Goal: Task Accomplishment & Management: Manage account settings

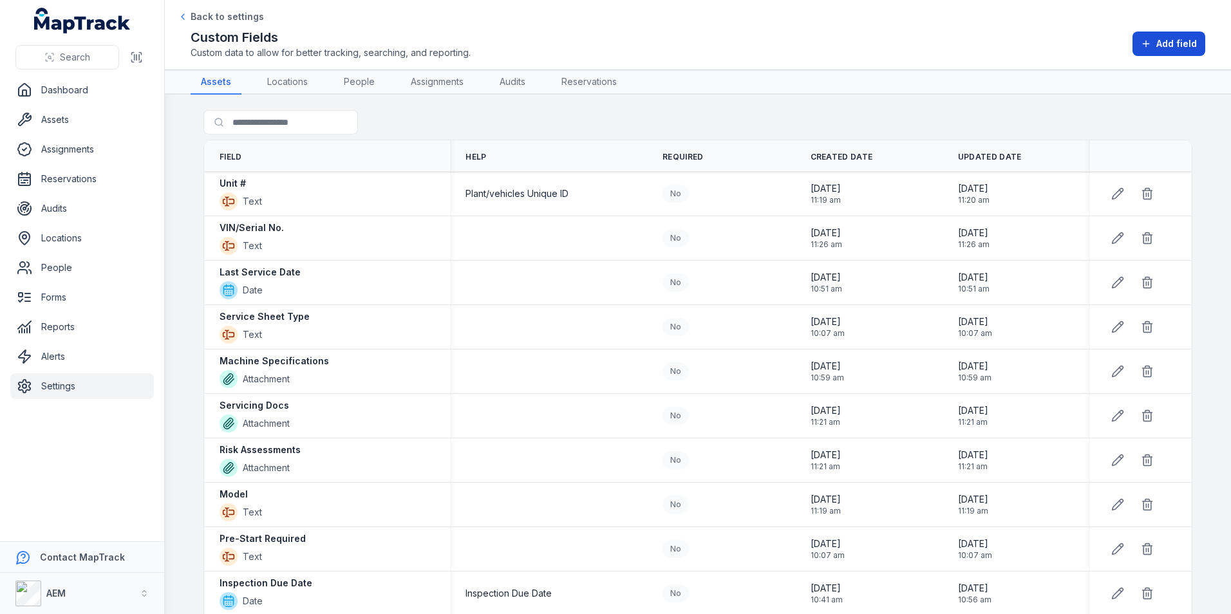
click at [1147, 54] on button "Add field" at bounding box center [1169, 44] width 73 height 24
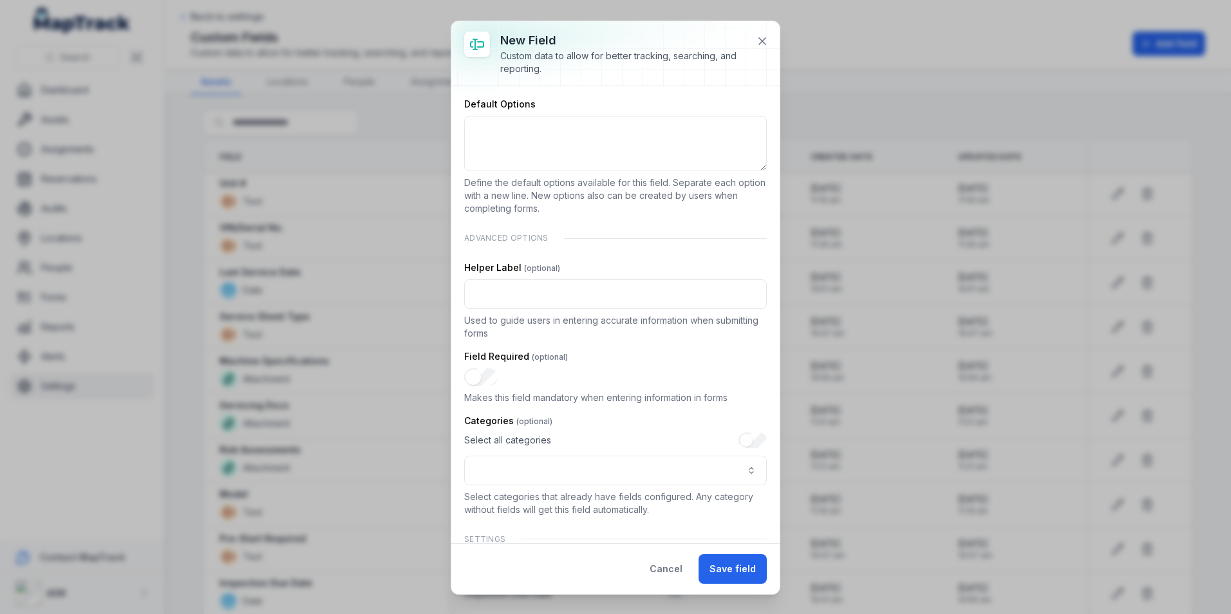
scroll to position [287, 0]
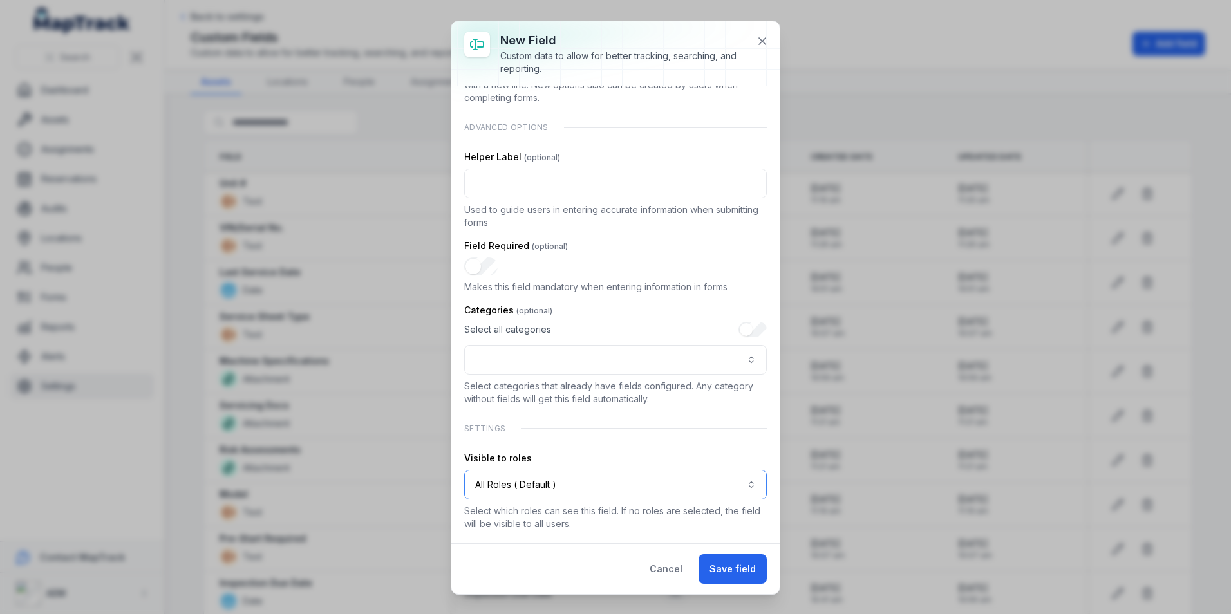
click at [562, 487] on button "All Roles ( Default )" at bounding box center [615, 485] width 303 height 30
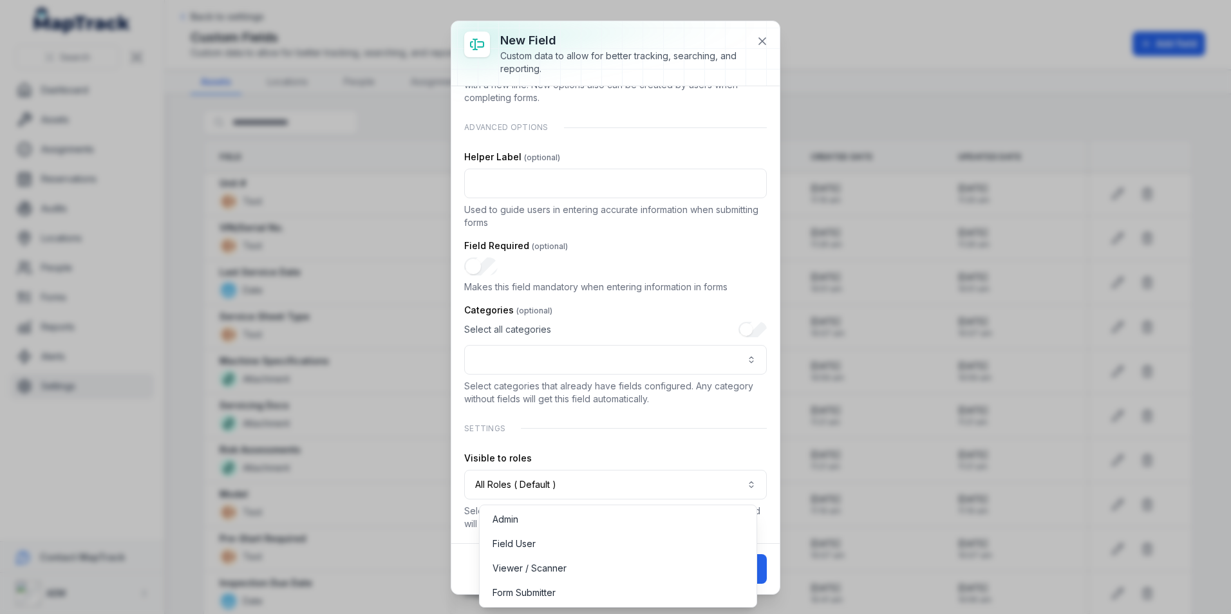
click at [629, 430] on div "**********" at bounding box center [615, 171] width 303 height 719
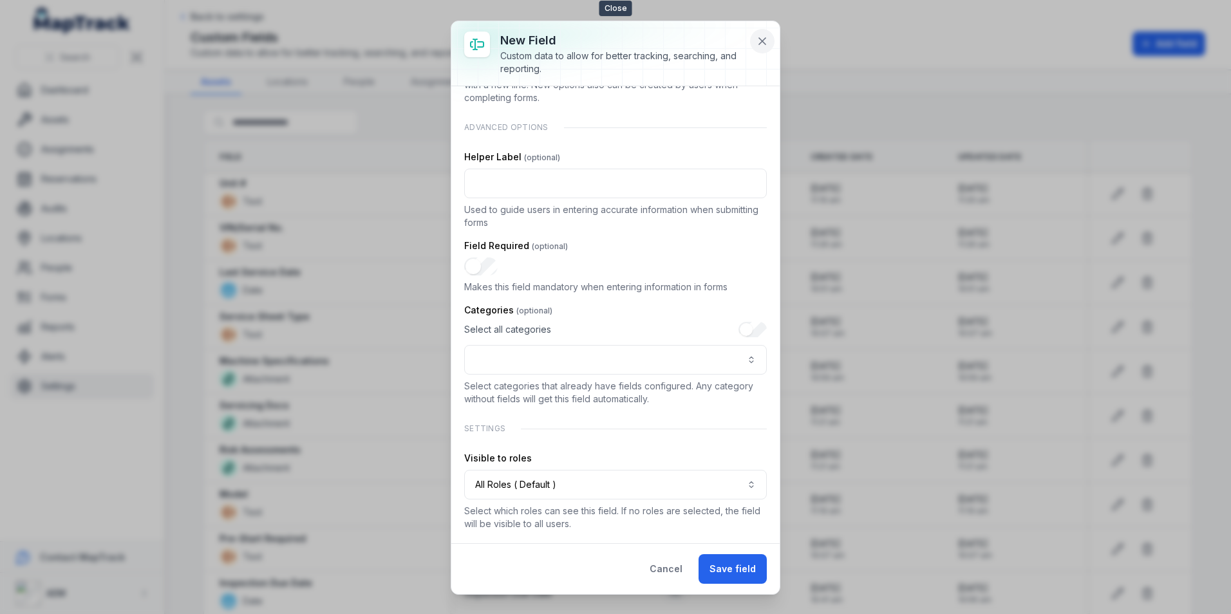
click at [763, 41] on icon at bounding box center [762, 41] width 6 height 6
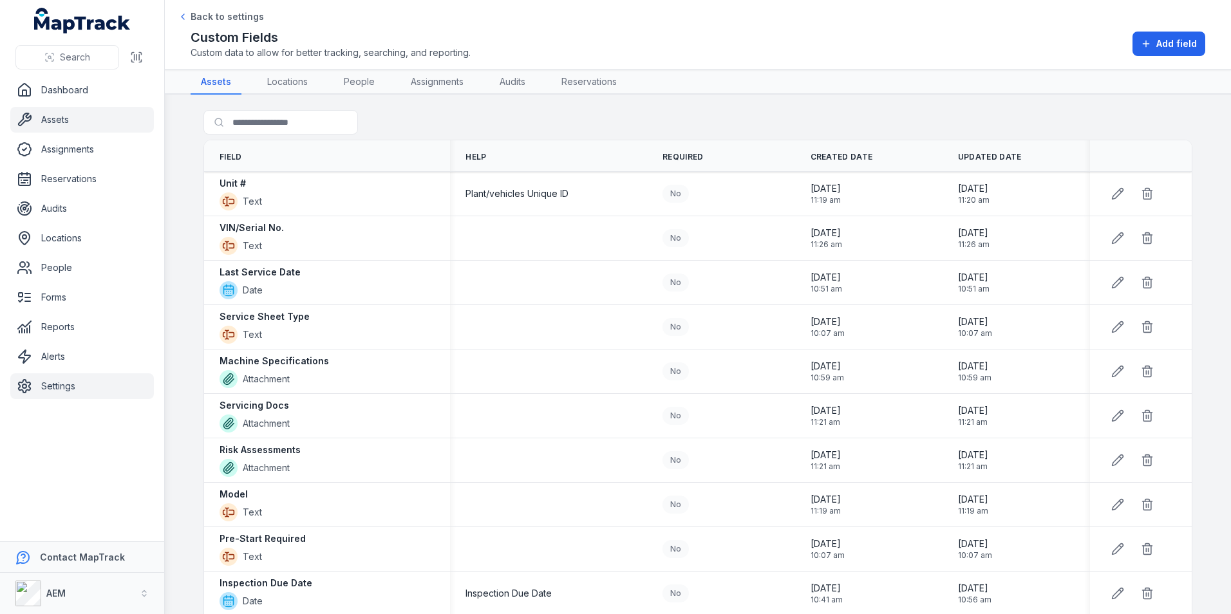
click at [101, 125] on link "Assets" at bounding box center [82, 120] width 144 height 26
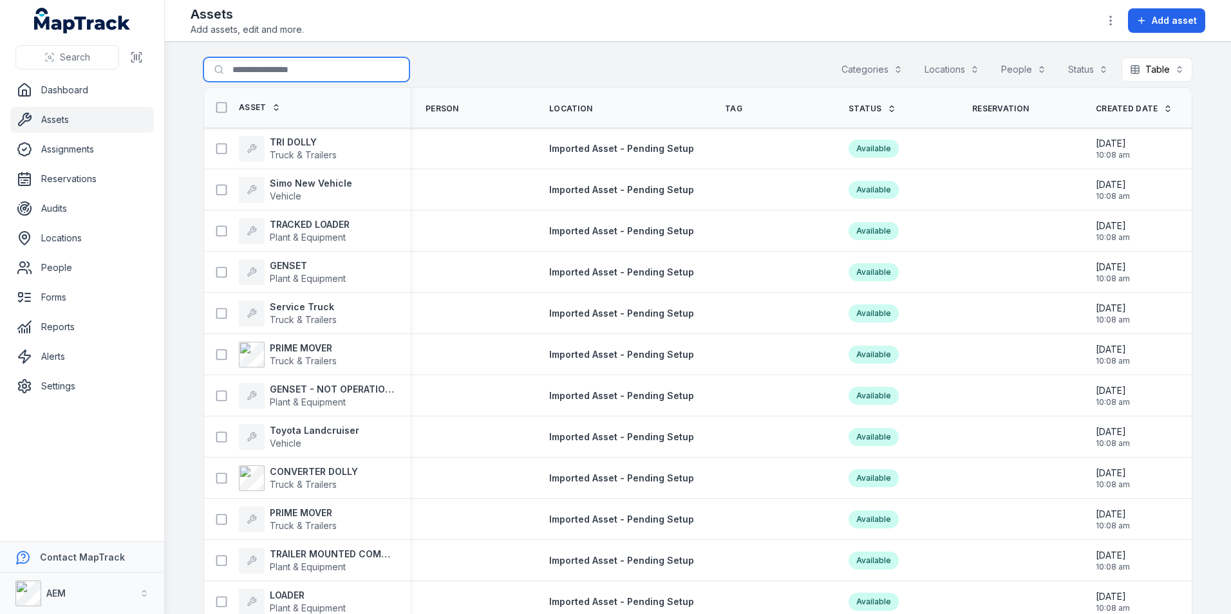
click at [274, 75] on input "Search for assets" at bounding box center [306, 69] width 206 height 24
type input "****"
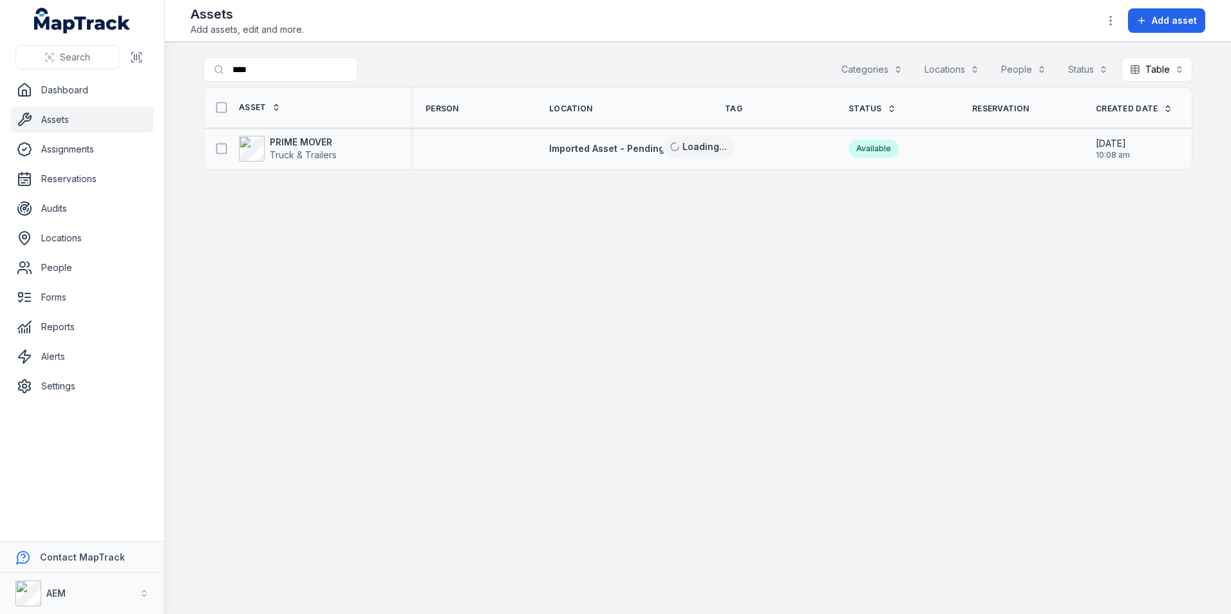
click at [330, 165] on div "PRIME MOVER Truck & Trailers" at bounding box center [307, 149] width 206 height 36
click at [323, 149] on span "Truck & Trailers" at bounding box center [303, 154] width 67 height 11
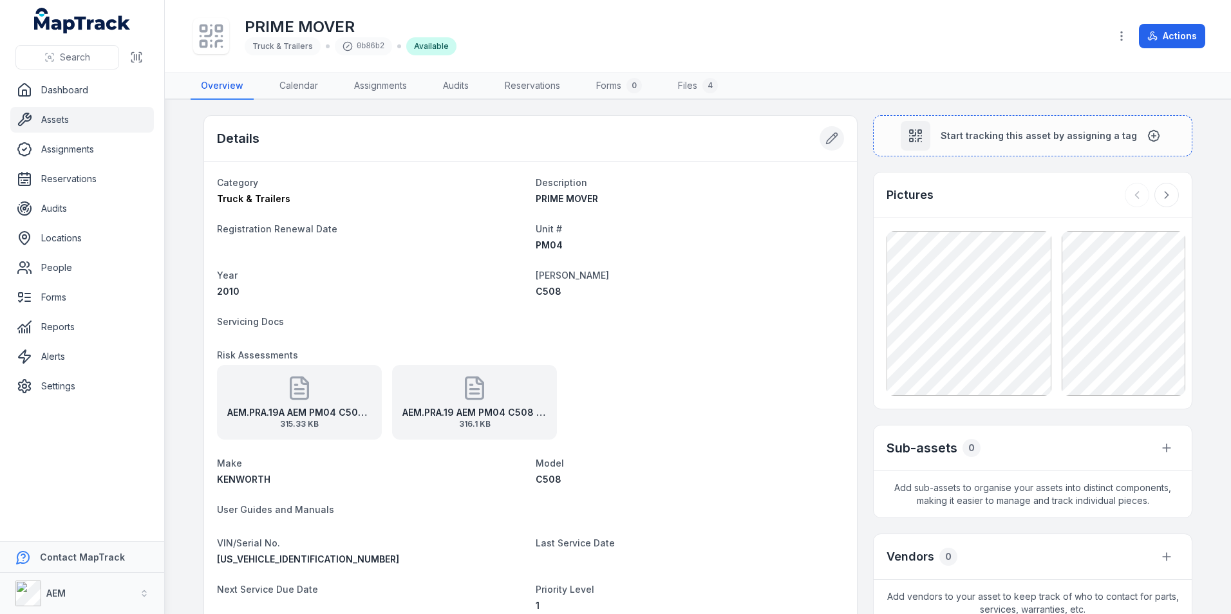
click at [825, 138] on icon at bounding box center [831, 138] width 13 height 13
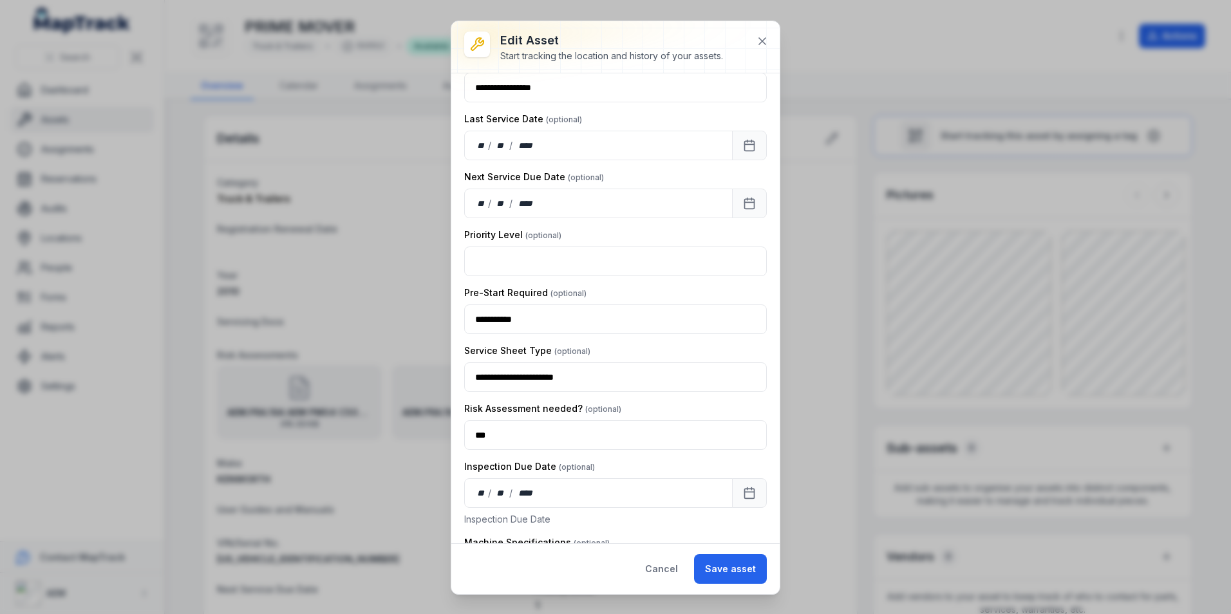
scroll to position [1084, 0]
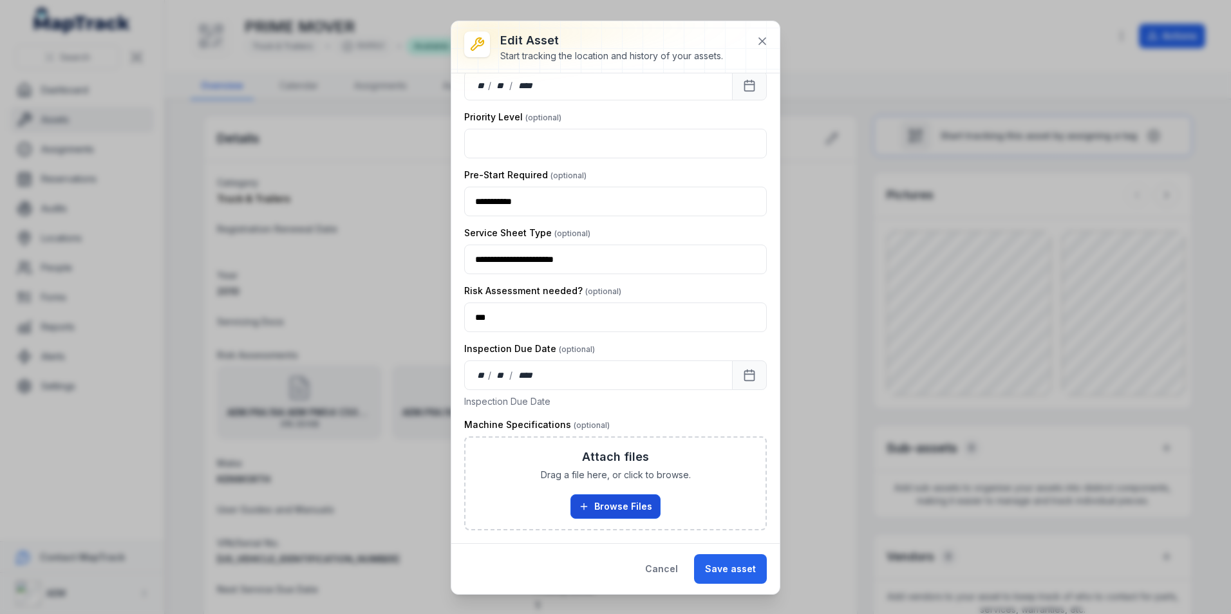
click at [618, 511] on button "Browse Files" at bounding box center [615, 506] width 90 height 24
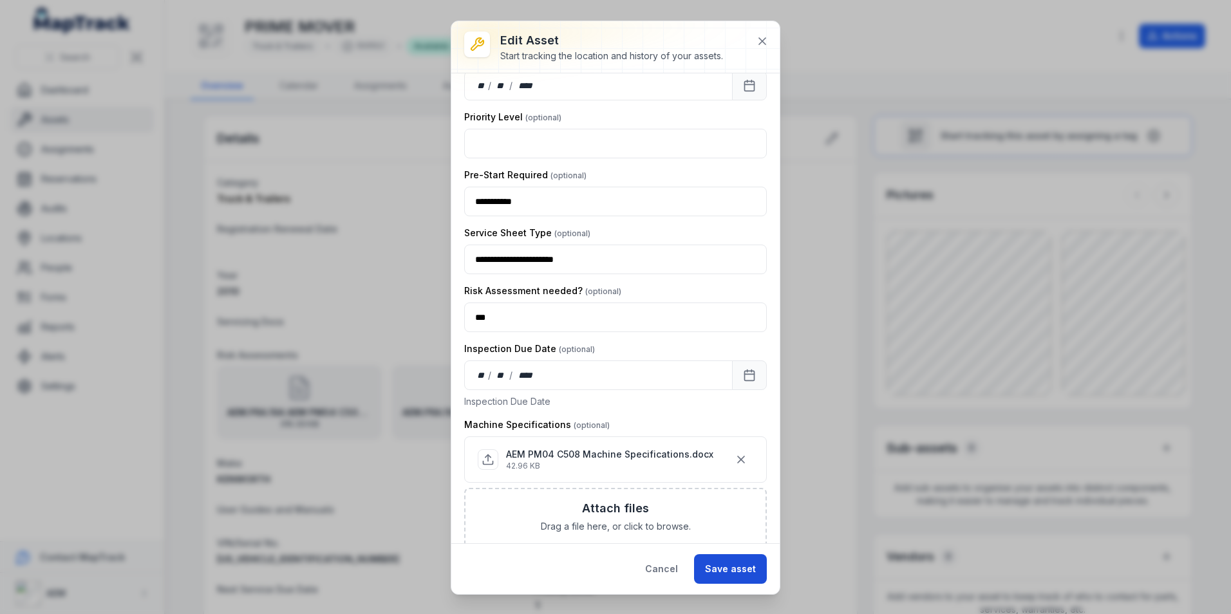
click at [724, 563] on button "Save asset" at bounding box center [730, 569] width 73 height 30
